Goal: Use online tool/utility: Utilize a website feature to perform a specific function

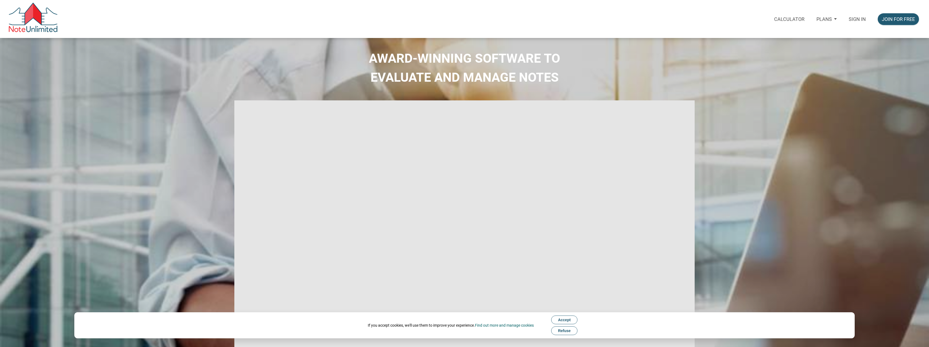
click at [861, 18] on p "Sign in" at bounding box center [857, 19] width 17 height 6
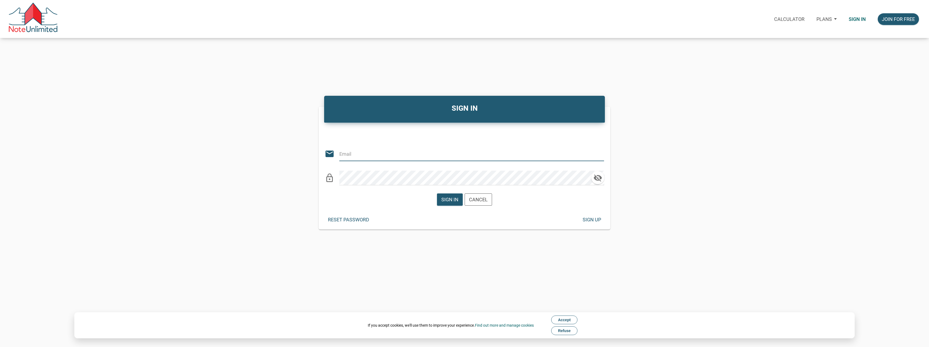
type input "[PERSON_NAME][EMAIL_ADDRESS][DOMAIN_NAME]"
click at [452, 198] on div "Sign in" at bounding box center [450, 199] width 17 height 7
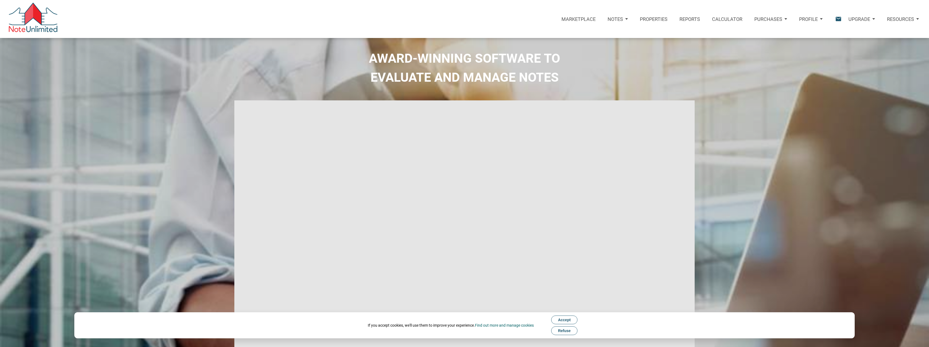
click at [722, 21] on p "Calculator" at bounding box center [727, 19] width 30 height 6
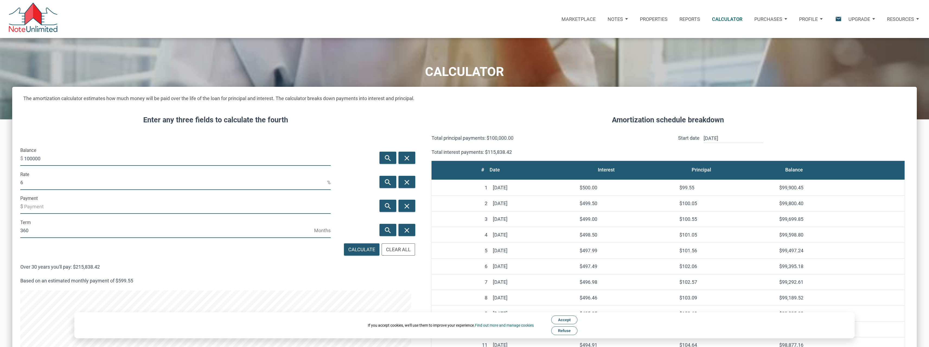
scroll to position [491, 905]
drag, startPoint x: 46, startPoint y: 158, endPoint x: 20, endPoint y: 160, distance: 26.3
click at [20, 160] on div "Balance $ 100000" at bounding box center [175, 158] width 323 height 24
type input "100000"
click at [58, 185] on input "6" at bounding box center [173, 182] width 307 height 15
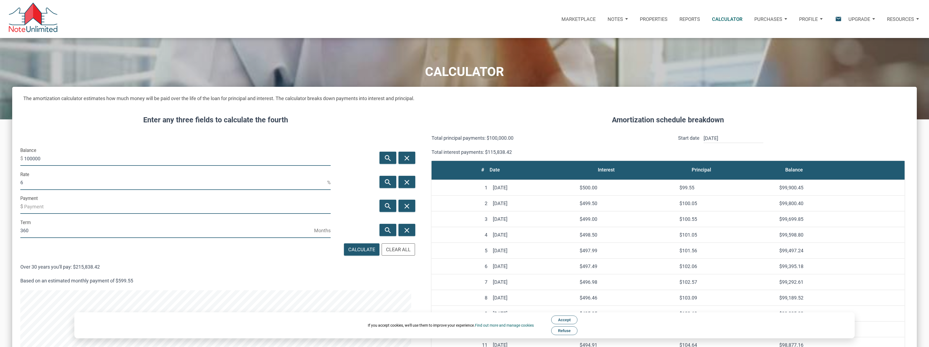
click at [58, 185] on input "6" at bounding box center [173, 182] width 307 height 15
type input "7"
click at [383, 202] on div "search" at bounding box center [388, 206] width 17 height 12
type input "-665.3"
